Goal: Task Accomplishment & Management: Manage account settings

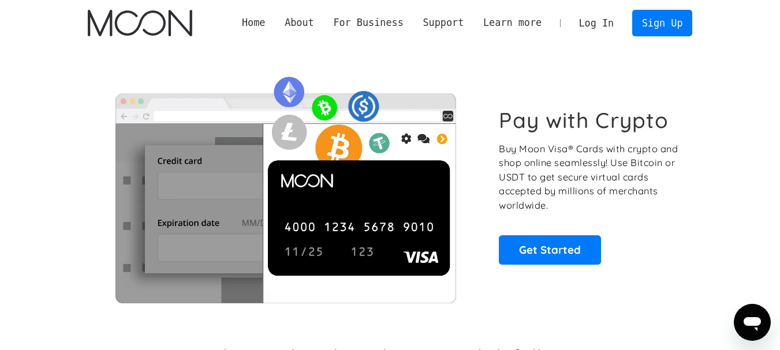
click at [608, 18] on link "Log In" at bounding box center [596, 22] width 54 height 25
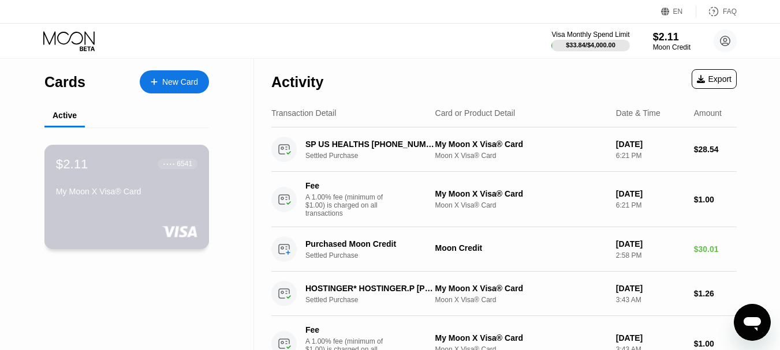
click at [133, 196] on div "My Moon X Visa® Card" at bounding box center [126, 191] width 141 height 9
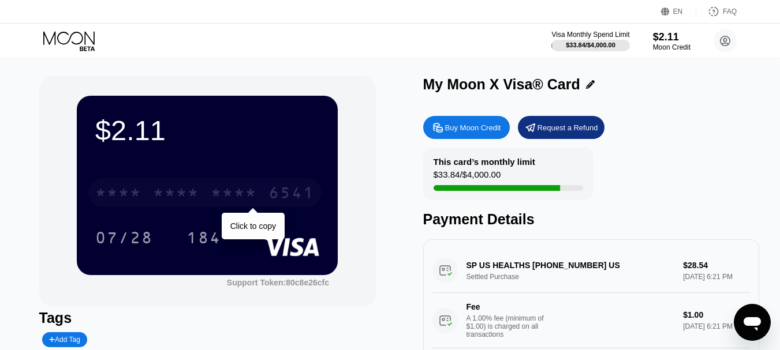
click at [148, 197] on div "* * * * * * * * * * * * 6541" at bounding box center [204, 192] width 233 height 29
